Goal: Navigation & Orientation: Find specific page/section

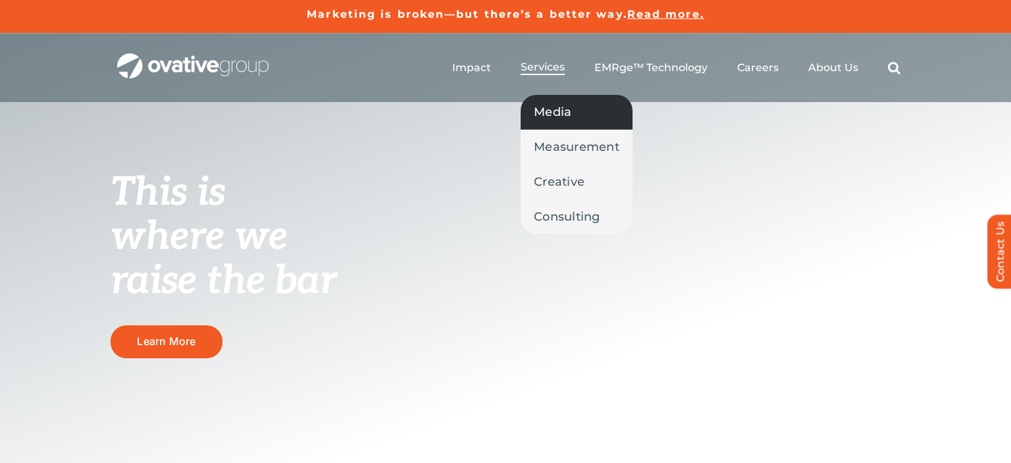
click at [557, 109] on span "Media" at bounding box center [553, 112] width 38 height 18
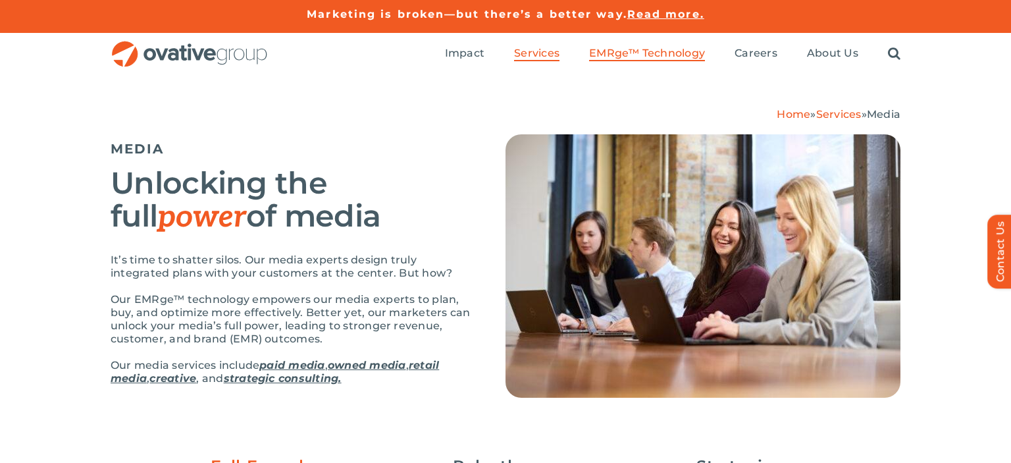
click at [646, 51] on span "EMRge™ Technology" at bounding box center [647, 53] width 116 height 13
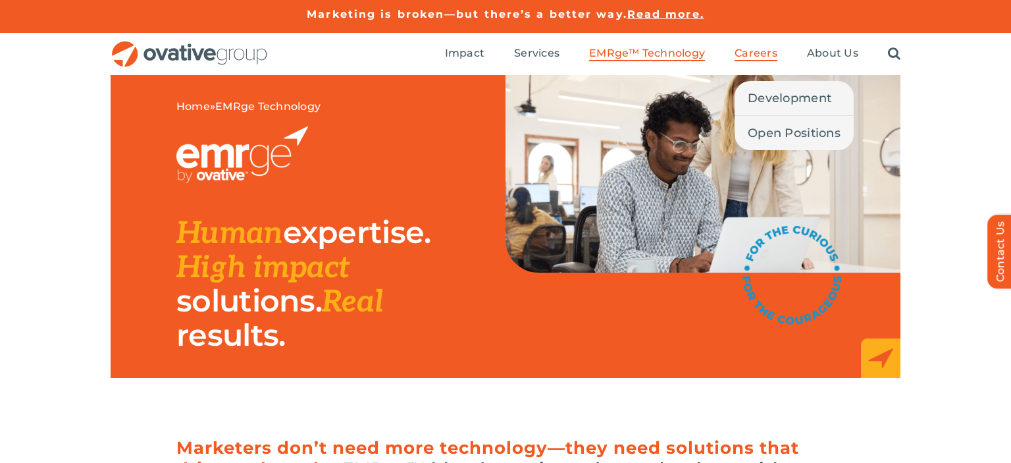
click at [769, 53] on span "Careers" at bounding box center [755, 53] width 43 height 13
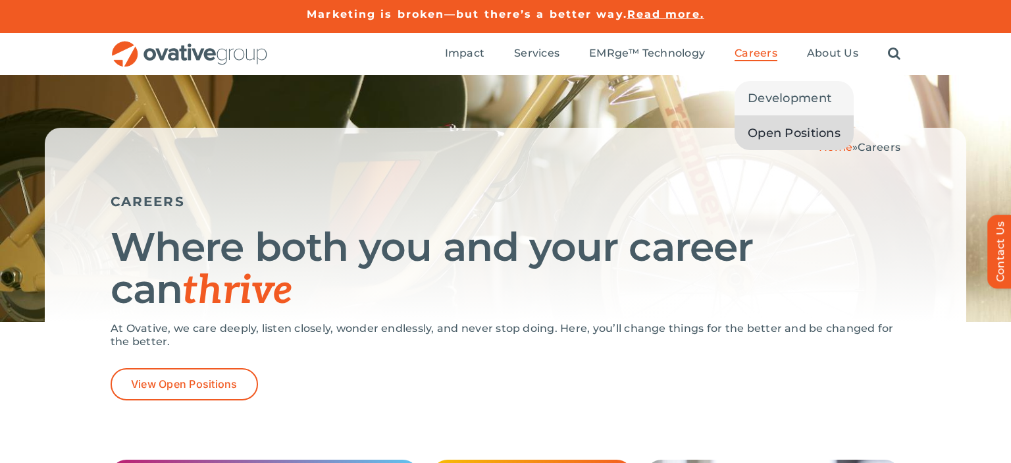
click at [781, 132] on span "Open Positions" at bounding box center [794, 133] width 93 height 18
